Goal: Transaction & Acquisition: Purchase product/service

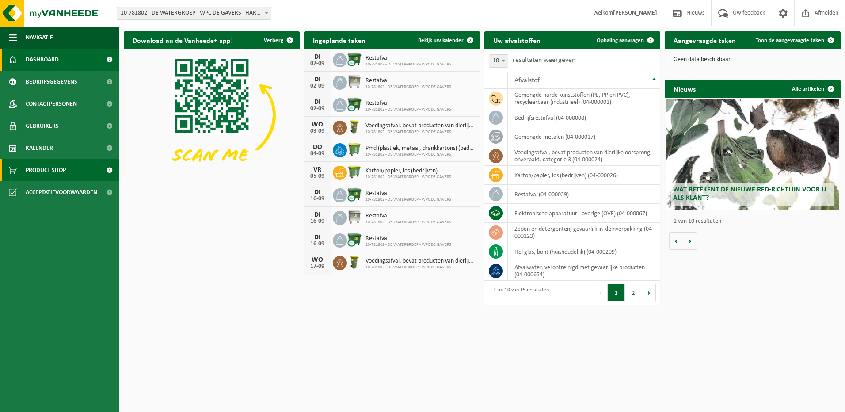
click at [39, 171] on span "Product Shop" at bounding box center [46, 170] width 40 height 22
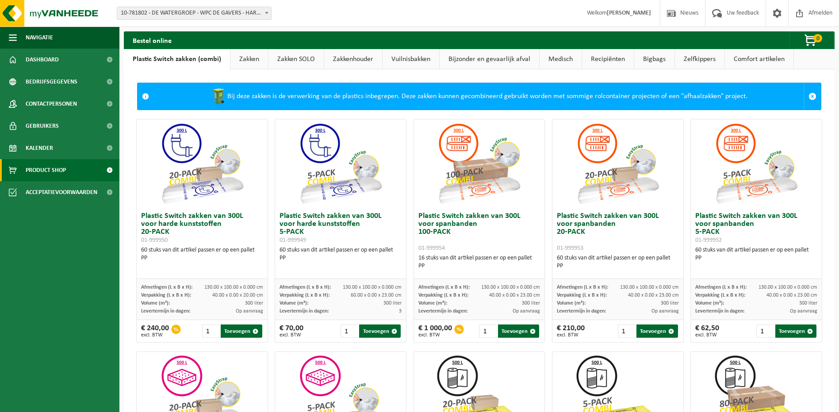
click at [480, 61] on link "Bijzonder en gevaarlijk afval" at bounding box center [488, 59] width 99 height 20
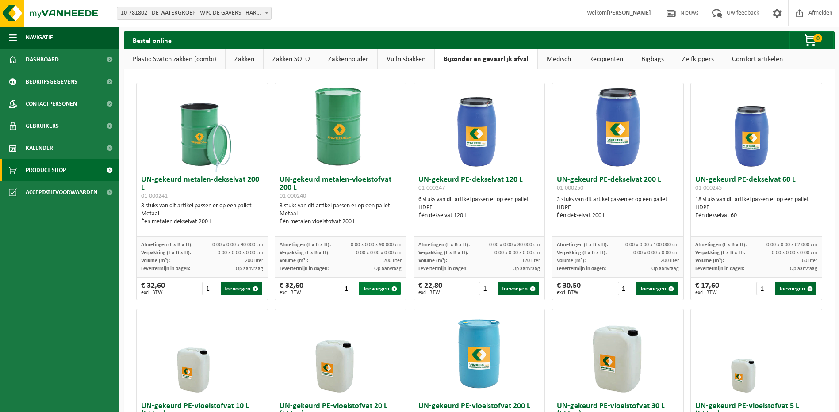
click at [393, 288] on span "button" at bounding box center [394, 289] width 6 height 6
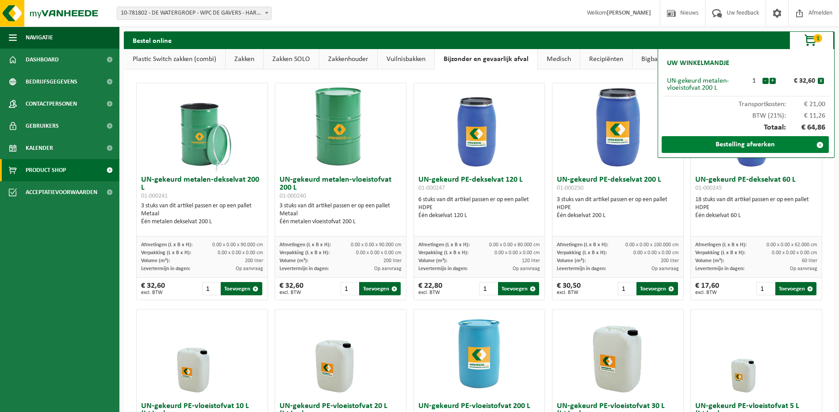
click at [748, 145] on link "Bestelling afwerken" at bounding box center [744, 144] width 167 height 17
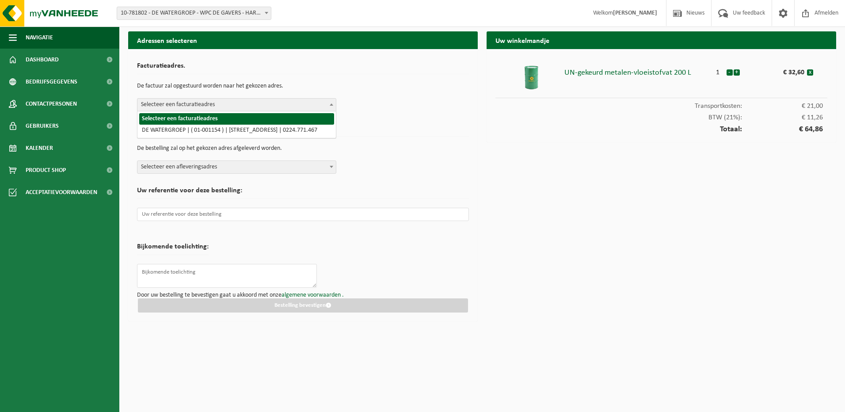
click at [331, 105] on b at bounding box center [332, 104] width 4 height 2
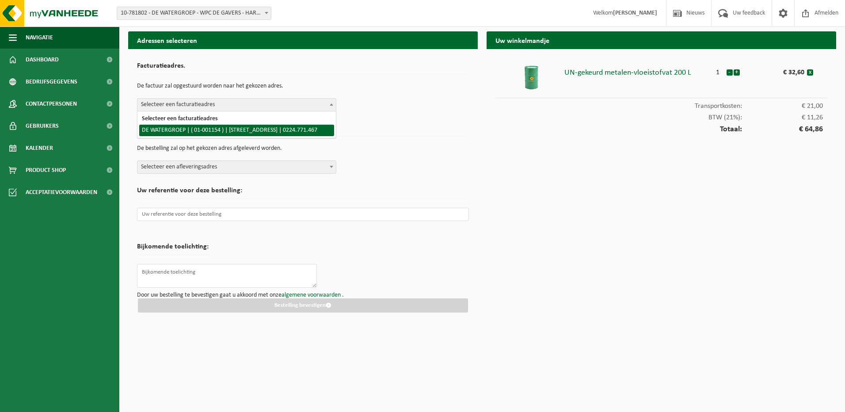
select select "103"
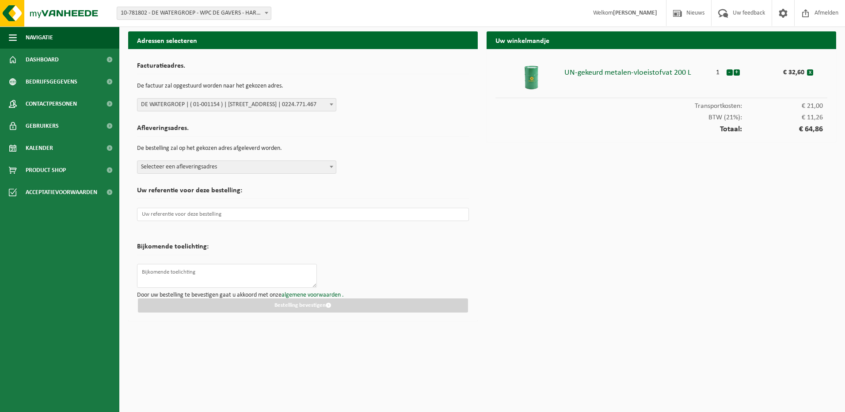
click at [332, 166] on b at bounding box center [332, 167] width 4 height 2
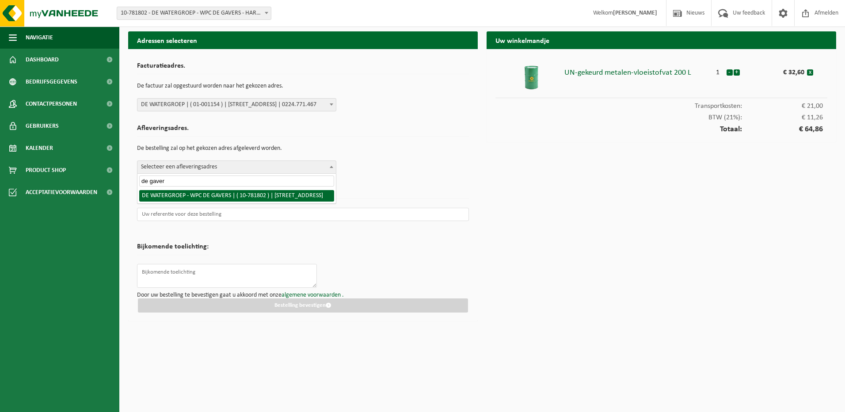
type input "de gaver"
select select "26768"
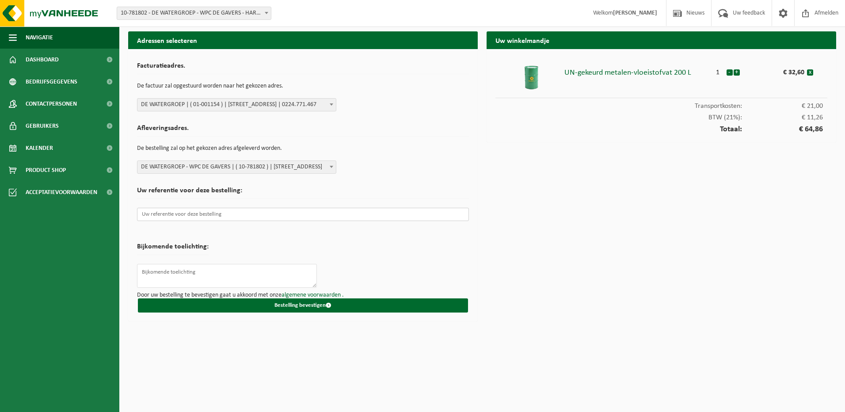
click at [241, 216] on input "text" at bounding box center [303, 214] width 332 height 13
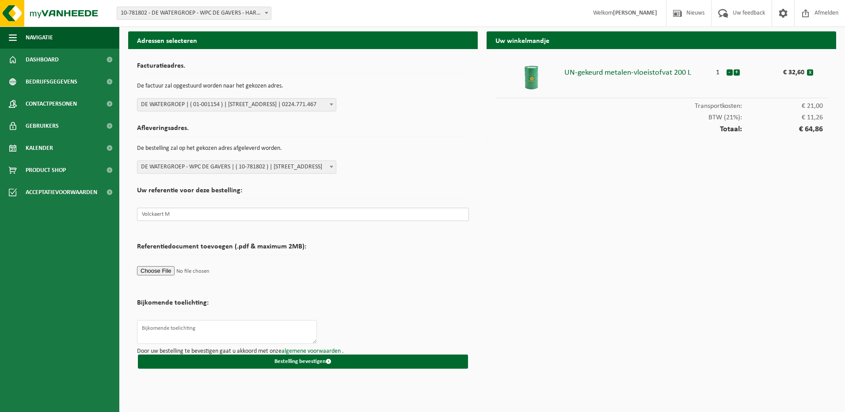
type input "Volckaert M"
click at [149, 329] on textarea at bounding box center [227, 332] width 180 height 24
click at [148, 328] on textarea "Af voer oude olie" at bounding box center [227, 332] width 180 height 24
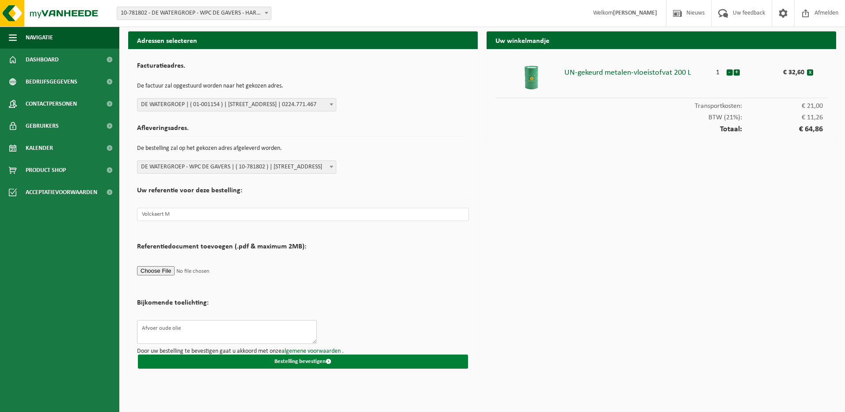
type textarea "Afvoer oude olie"
click at [308, 363] on button "Bestelling bevestigen" at bounding box center [303, 362] width 330 height 14
